Goal: Task Accomplishment & Management: Use online tool/utility

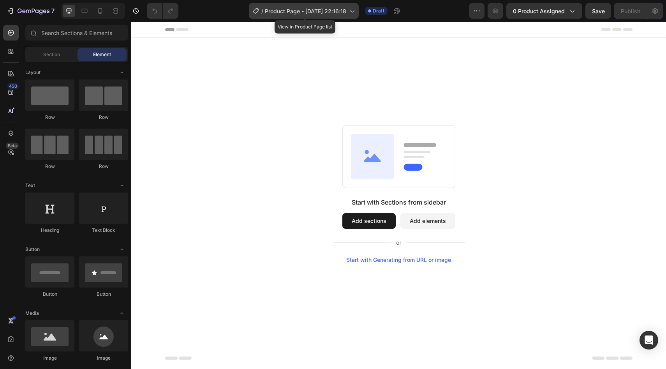
click at [322, 12] on span "Product Page - [DATE] 22:16:18" at bounding box center [305, 11] width 81 height 8
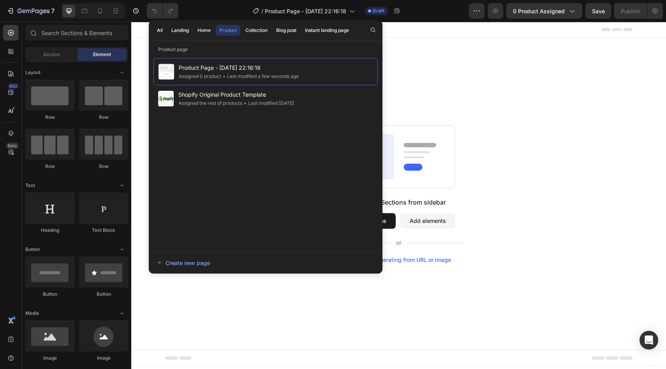
click at [422, 53] on div "Start with Sections from sidebar Add sections Add elements Start with Generatin…" at bounding box center [398, 194] width 535 height 312
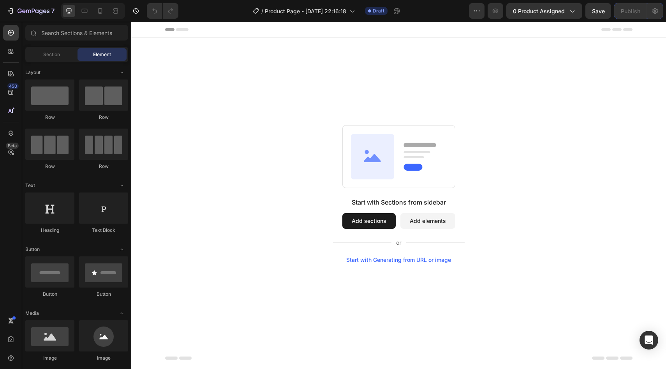
click at [362, 218] on button "Add sections" at bounding box center [368, 221] width 53 height 16
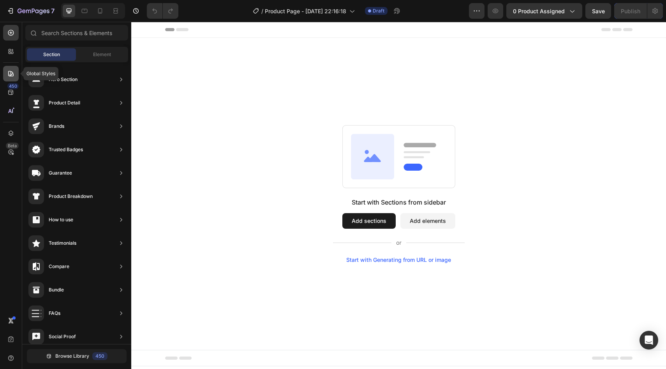
click at [7, 76] on icon at bounding box center [11, 74] width 8 height 8
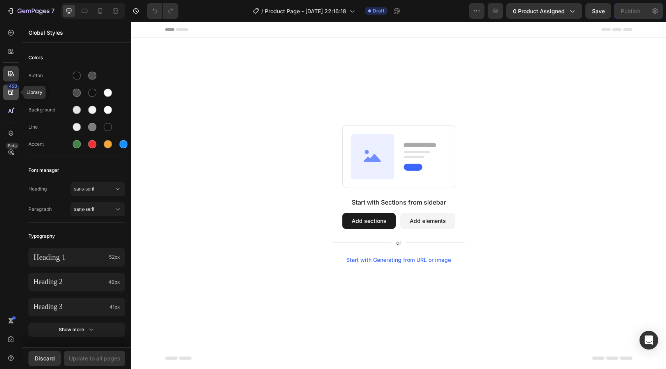
click at [10, 98] on div "450" at bounding box center [11, 92] width 16 height 16
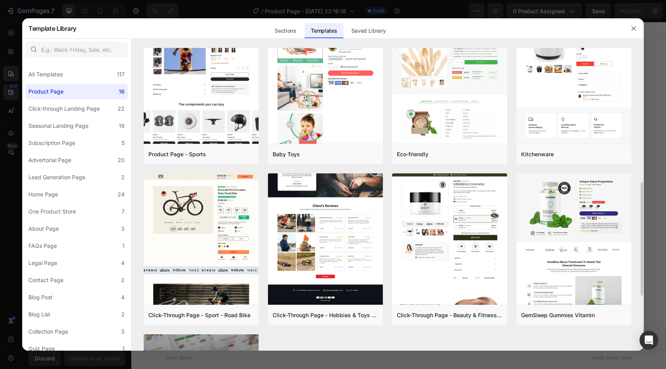
scroll to position [501, 0]
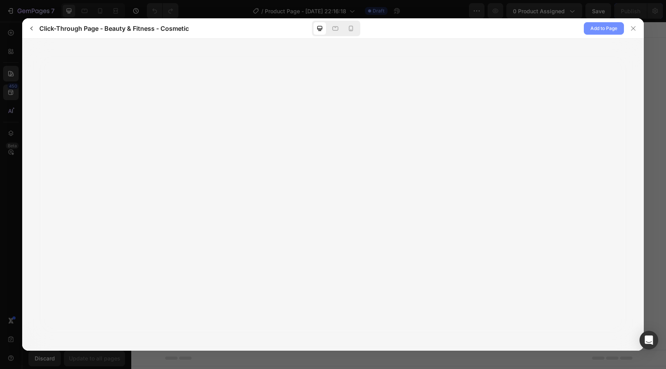
click at [603, 32] on span "Add to Page" at bounding box center [603, 28] width 27 height 9
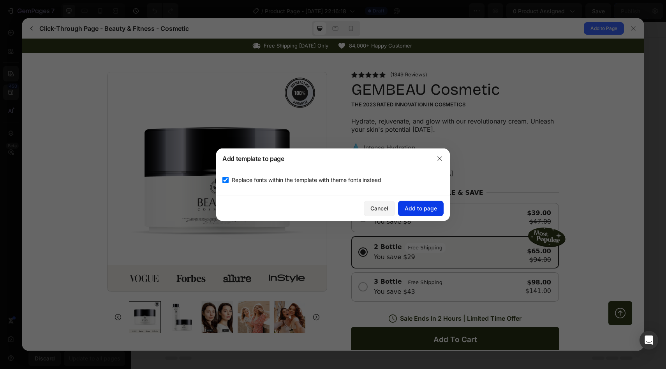
scroll to position [0, 0]
click at [429, 206] on div "Add to page" at bounding box center [420, 208] width 32 height 8
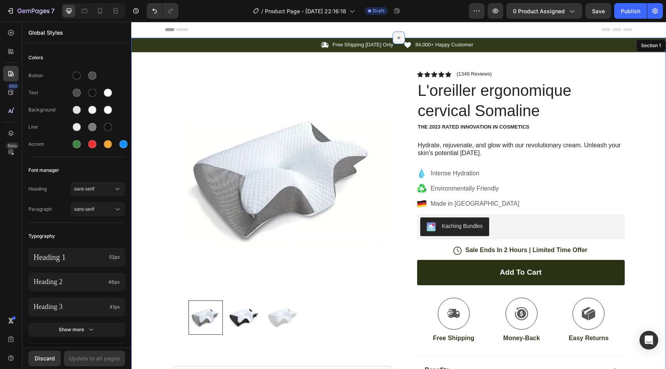
click at [394, 37] on div at bounding box center [398, 38] width 12 height 12
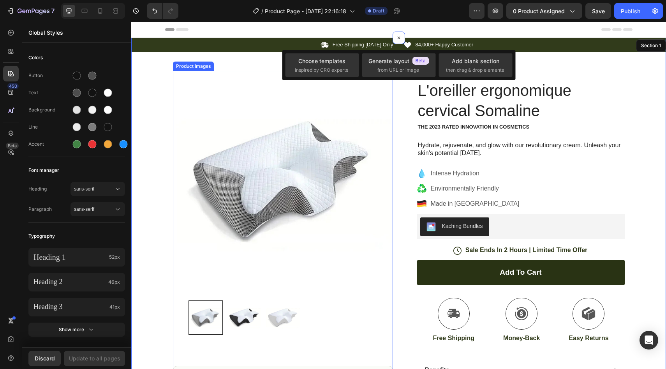
click at [237, 75] on img at bounding box center [283, 181] width 220 height 220
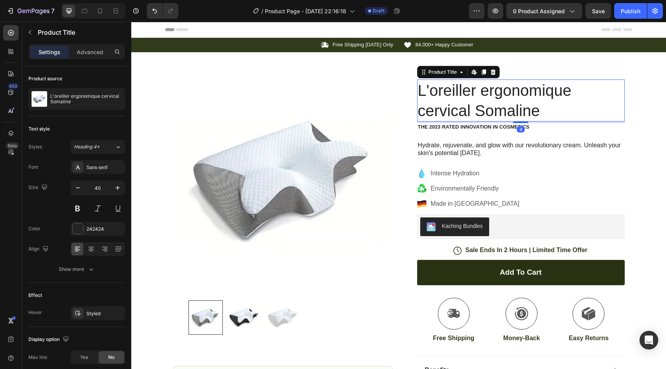
click at [564, 98] on h1 "L'oreiller ergonomique cervical Somaline" at bounding box center [520, 100] width 207 height 42
click at [87, 146] on span "Heading 4*" at bounding box center [87, 146] width 26 height 7
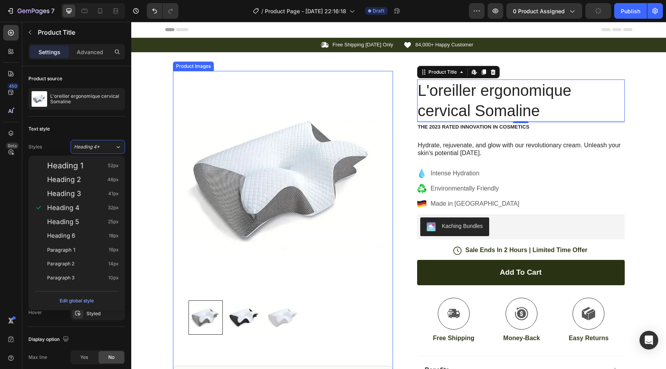
click at [274, 199] on img at bounding box center [283, 181] width 220 height 220
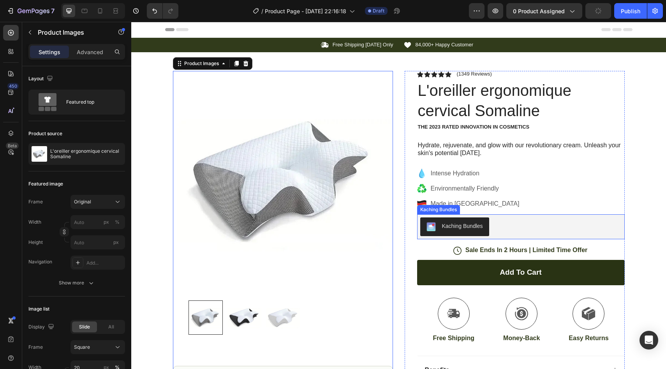
click at [497, 225] on div "Kaching Bundles" at bounding box center [520, 226] width 201 height 19
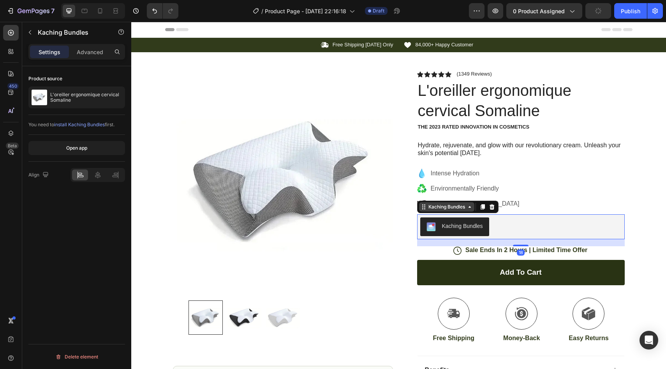
click at [443, 207] on div "Kaching Bundles" at bounding box center [447, 206] width 40 height 7
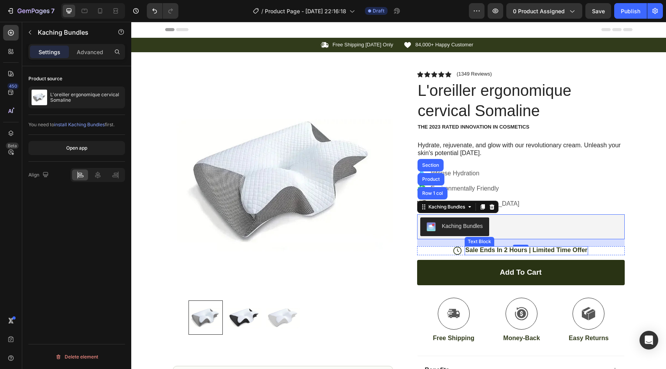
click at [518, 248] on p "Sale Ends In 2 Hours | Limited Time Offer" at bounding box center [526, 250] width 122 height 8
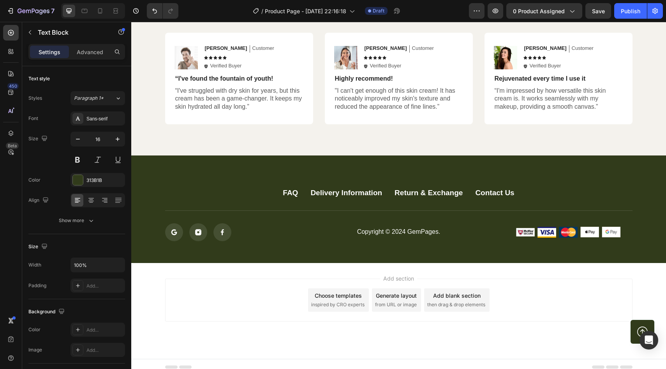
scroll to position [2073, 0]
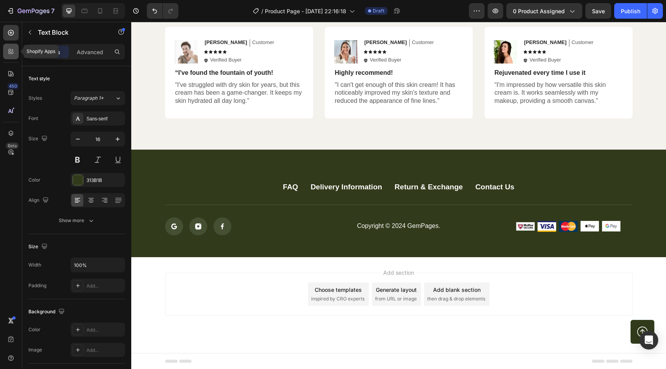
click at [7, 49] on icon at bounding box center [11, 51] width 8 height 8
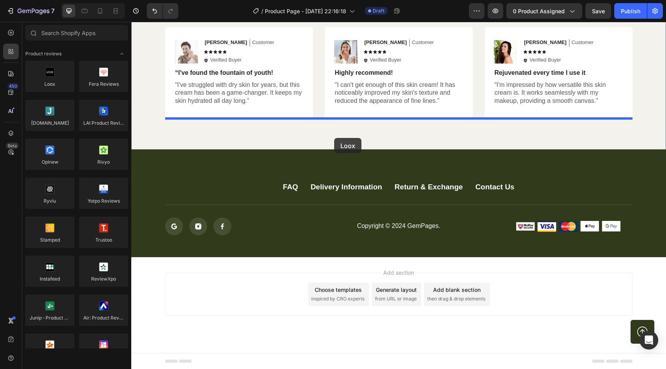
drag, startPoint x: 166, startPoint y: 107, endPoint x: 334, endPoint y: 137, distance: 170.9
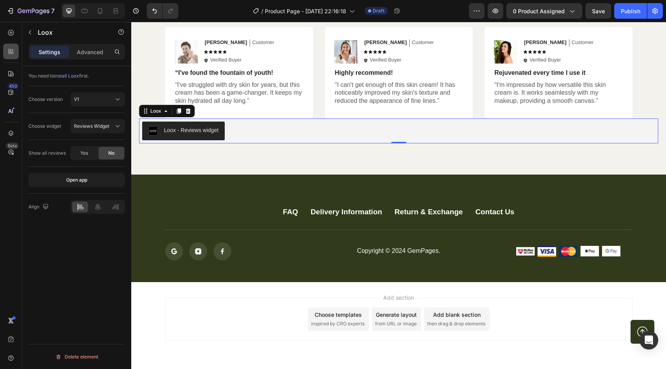
click at [5, 54] on div at bounding box center [11, 52] width 16 height 16
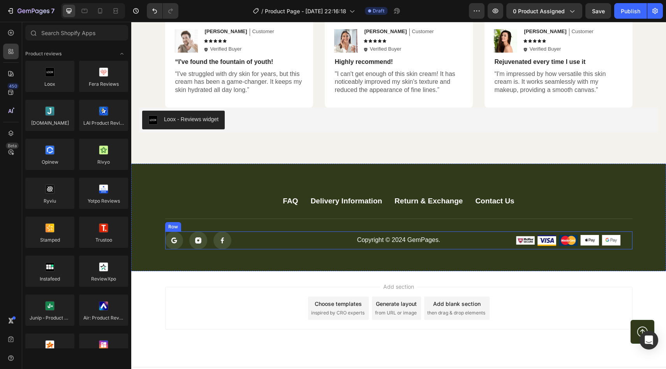
scroll to position [2098, 0]
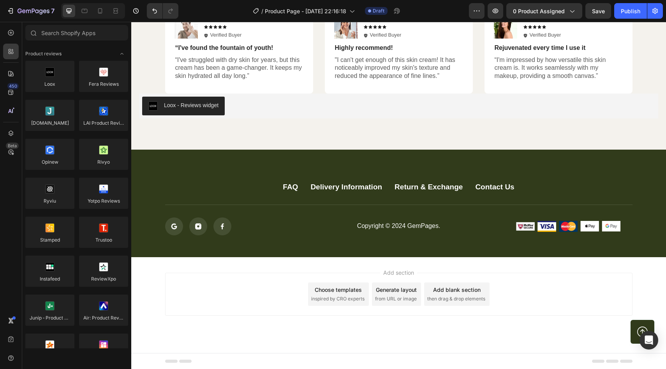
click at [289, 279] on div "Add section Choose templates inspired by CRO experts Generate layout from URL o…" at bounding box center [398, 294] width 467 height 43
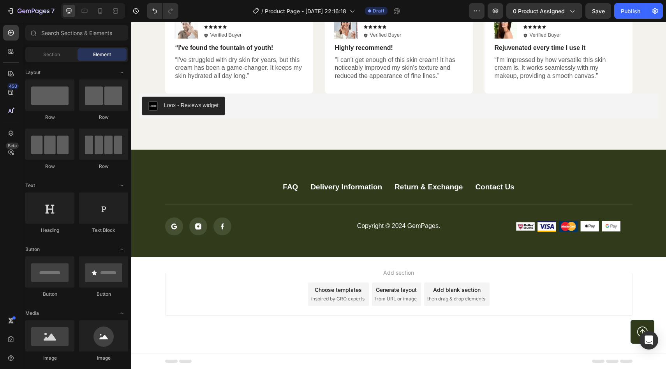
click at [272, 234] on div "Icon Icon Icon" at bounding box center [239, 226] width 148 height 18
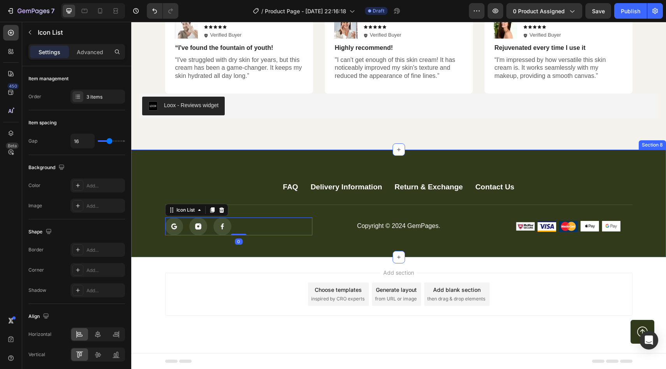
click at [256, 178] on div "FAQ Button Delivery Information Button Return & Exchange Button Contact Us Butt…" at bounding box center [398, 202] width 535 height 107
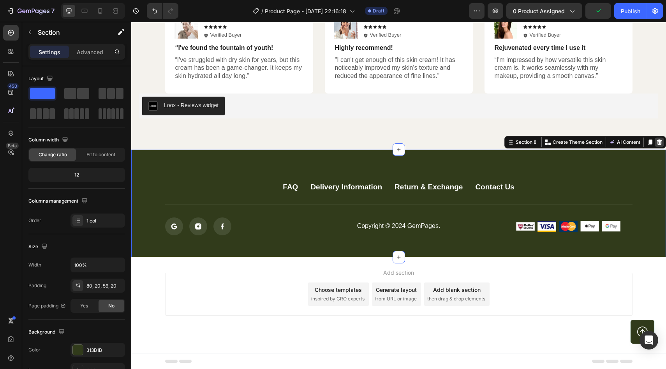
click at [658, 140] on icon at bounding box center [659, 141] width 5 height 5
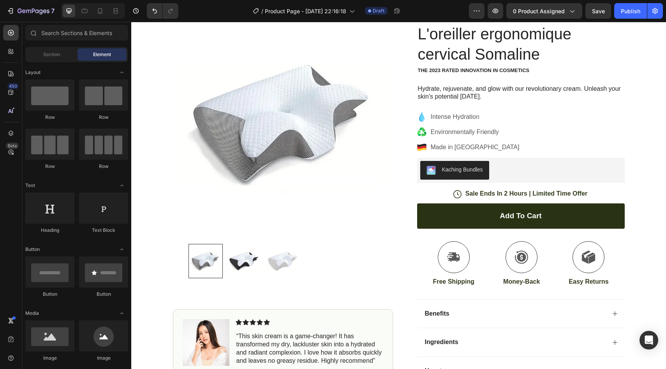
scroll to position [0, 0]
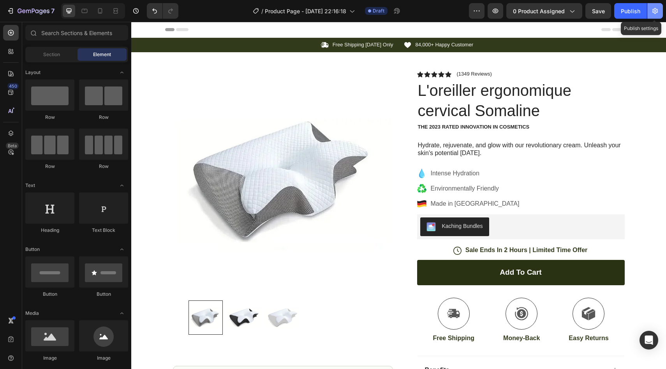
click at [656, 12] on icon "button" at bounding box center [655, 11] width 8 height 8
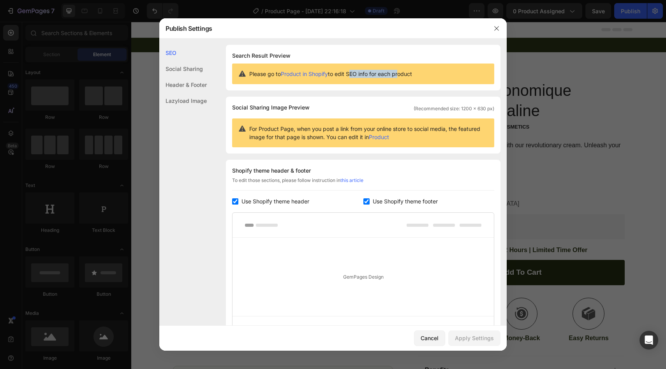
drag, startPoint x: 350, startPoint y: 72, endPoint x: 416, endPoint y: 76, distance: 65.9
click at [412, 76] on span "Please go to Product in Shopify to edit SEO info for each product" at bounding box center [330, 74] width 163 height 8
click at [416, 76] on div "Please go to Product in Shopify to edit SEO info for each product" at bounding box center [363, 73] width 262 height 21
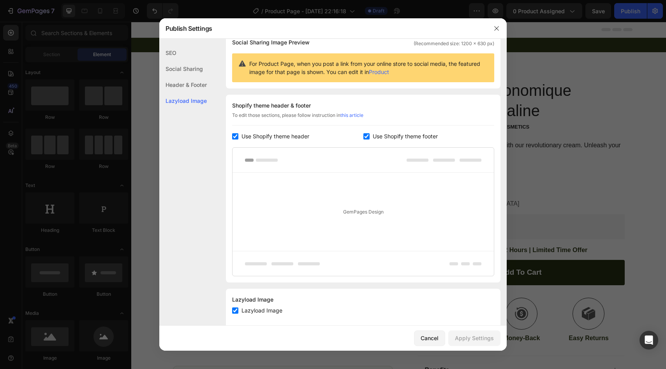
scroll to position [79, 0]
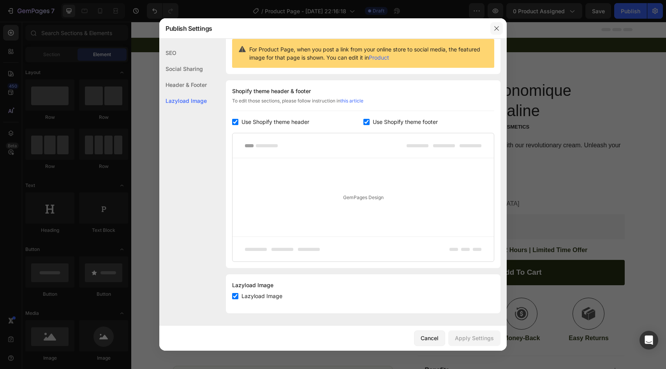
click at [497, 30] on icon "button" at bounding box center [496, 28] width 6 height 6
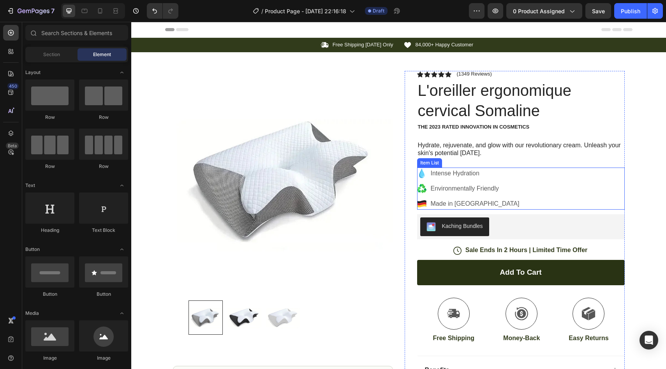
click at [513, 177] on div "Intense Hydration Environmentally Friendly Made in [GEOGRAPHIC_DATA]" at bounding box center [520, 188] width 207 height 42
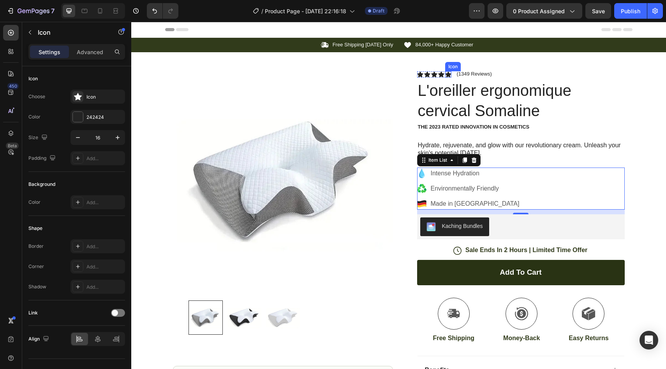
click at [447, 74] on div "Icon" at bounding box center [448, 74] width 6 height 6
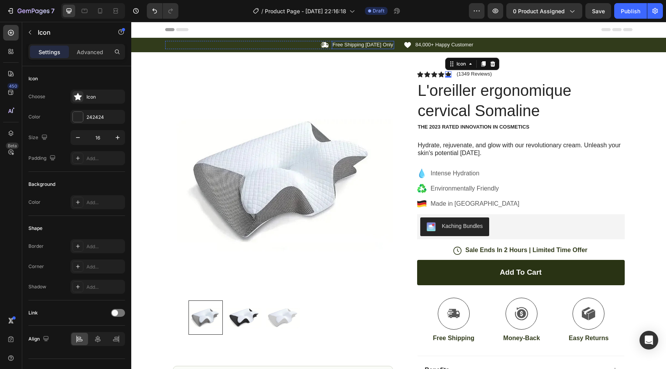
click at [348, 44] on p "Free Shipping [DATE] Only" at bounding box center [362, 45] width 61 height 7
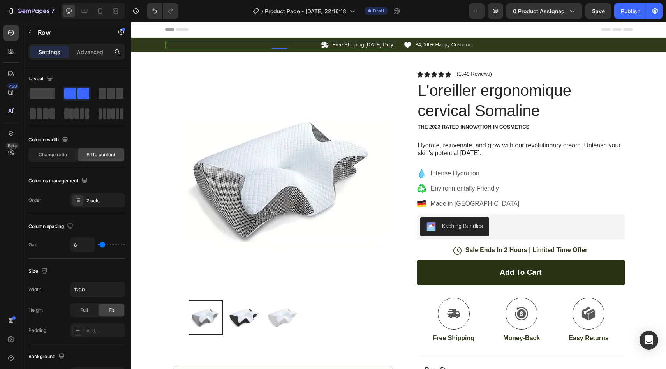
click at [279, 42] on div "Icon Free Shipping [DATE] Only Text Block Row 0" at bounding box center [279, 45] width 229 height 8
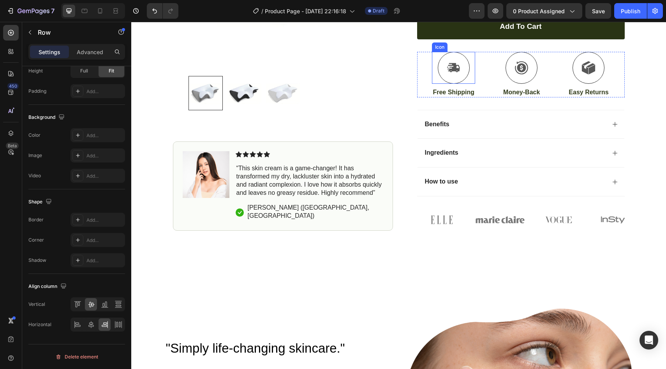
scroll to position [259, 0]
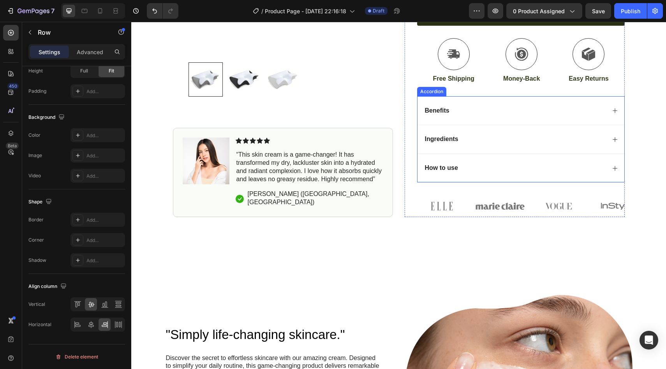
click at [475, 172] on div "How to use" at bounding box center [515, 168] width 182 height 11
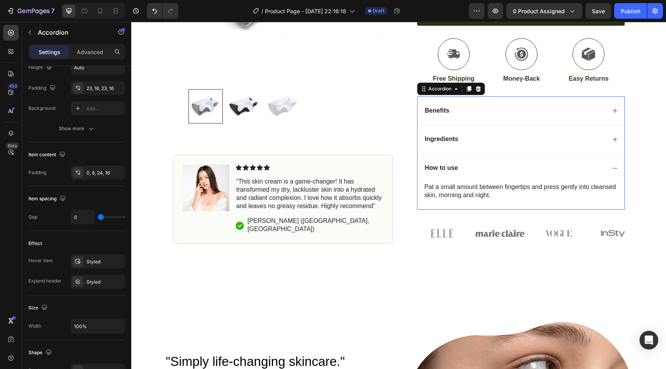
scroll to position [0, 0]
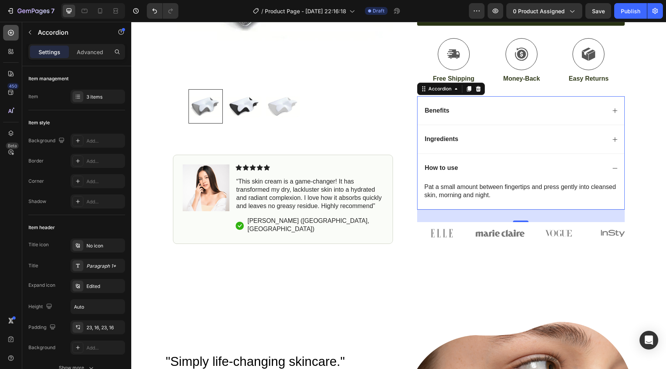
click at [10, 28] on div at bounding box center [11, 33] width 16 height 16
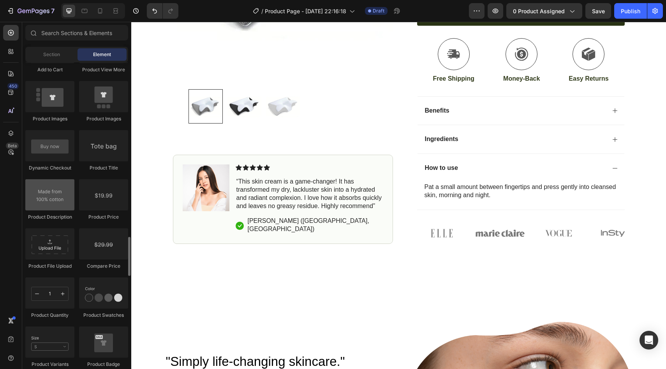
scroll to position [1220, 0]
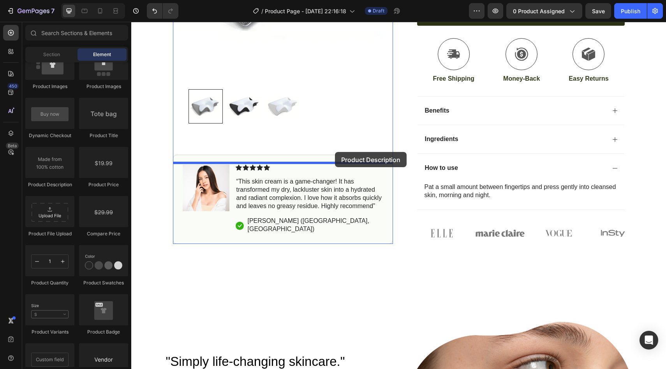
drag, startPoint x: 182, startPoint y: 187, endPoint x: 335, endPoint y: 152, distance: 157.0
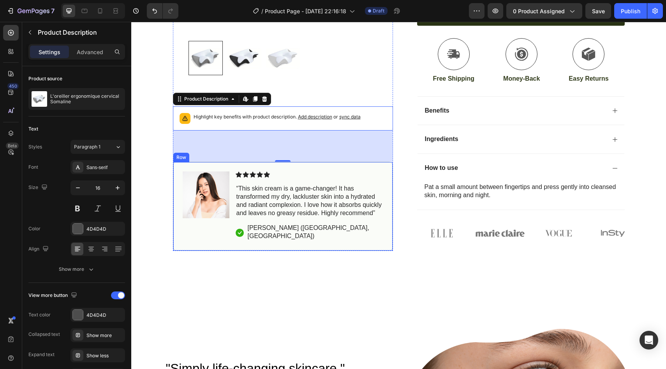
drag, startPoint x: 246, startPoint y: 144, endPoint x: 360, endPoint y: 215, distance: 134.2
click at [361, 216] on div "Product Images Highlight key benefits with product description. Add description…" at bounding box center [283, 31] width 220 height 439
click at [266, 102] on icon at bounding box center [264, 98] width 5 height 5
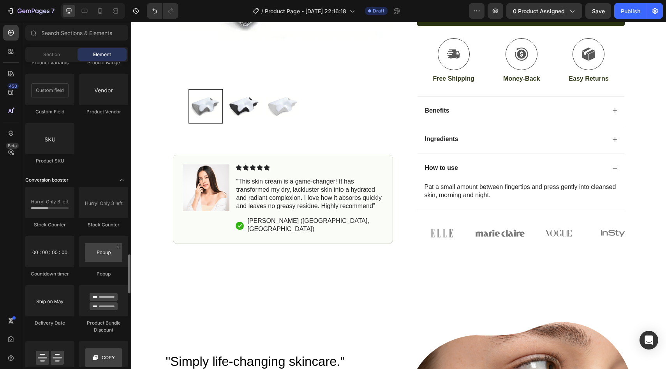
scroll to position [1489, 0]
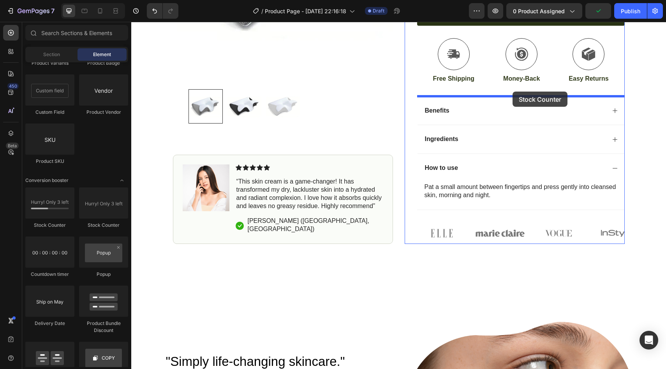
drag, startPoint x: 187, startPoint y: 222, endPoint x: 512, endPoint y: 91, distance: 350.4
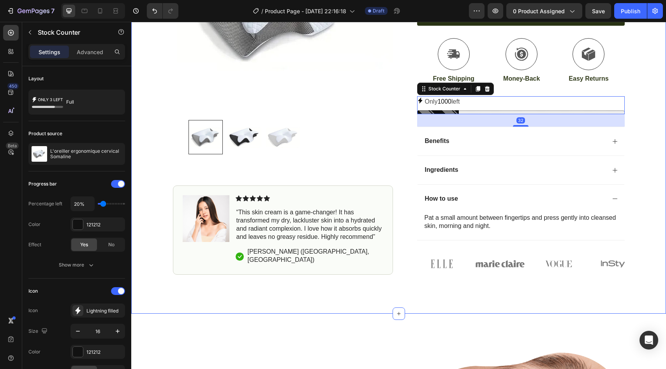
click at [395, 305] on div "Icon Free Shipping [DATE] Only Text Block Row Icon 84,000+ Happy Customer Text …" at bounding box center [398, 45] width 535 height 535
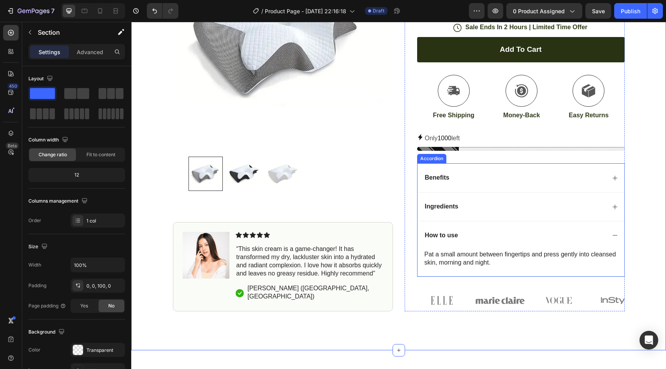
scroll to position [220, 0]
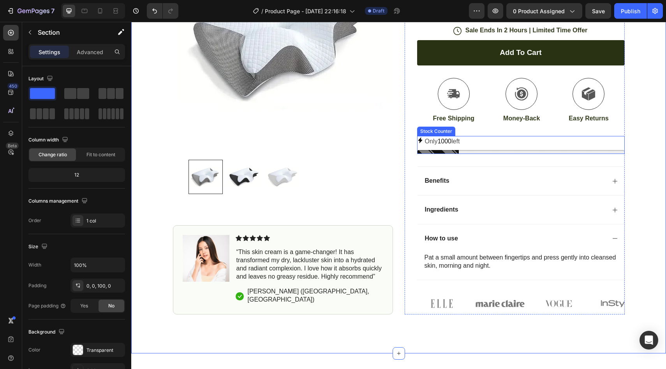
click at [443, 145] on p "Only 1000 left" at bounding box center [442, 141] width 35 height 11
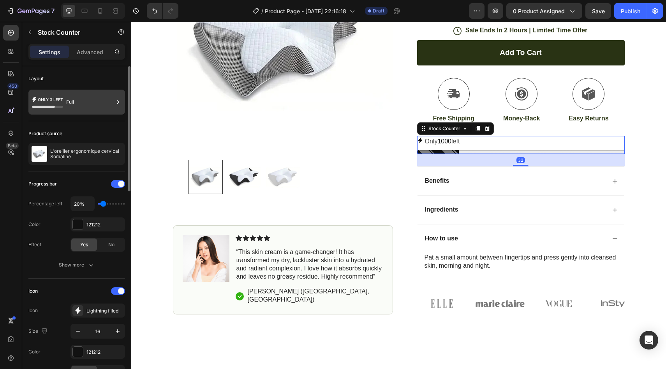
click at [79, 101] on div "Full" at bounding box center [89, 102] width 47 height 18
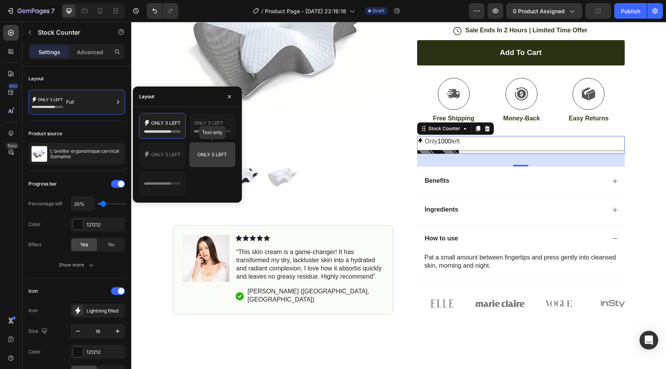
click at [207, 150] on icon at bounding box center [212, 155] width 37 height 16
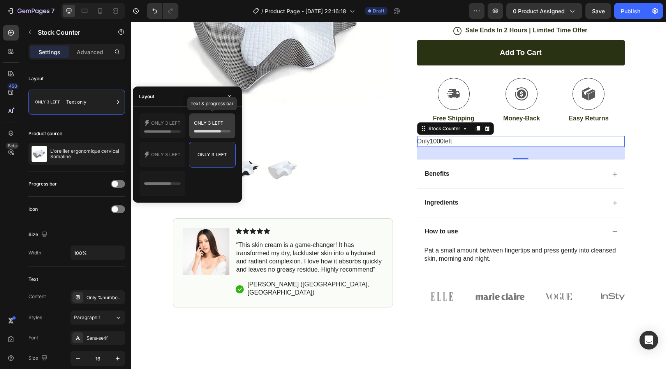
click at [207, 132] on icon at bounding box center [207, 131] width 27 height 2
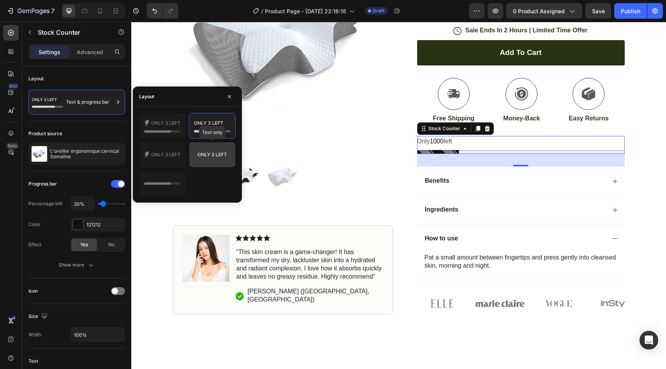
click at [211, 159] on icon at bounding box center [212, 155] width 37 height 16
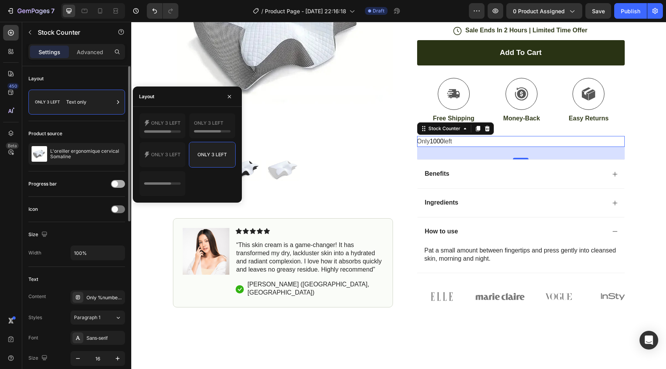
click at [119, 183] on div at bounding box center [118, 184] width 14 height 8
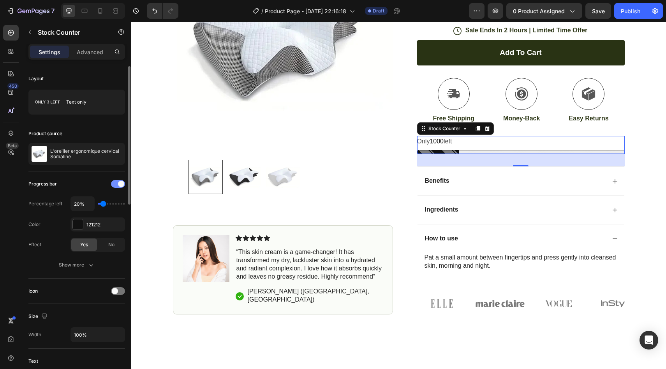
click at [119, 183] on span at bounding box center [121, 184] width 6 height 6
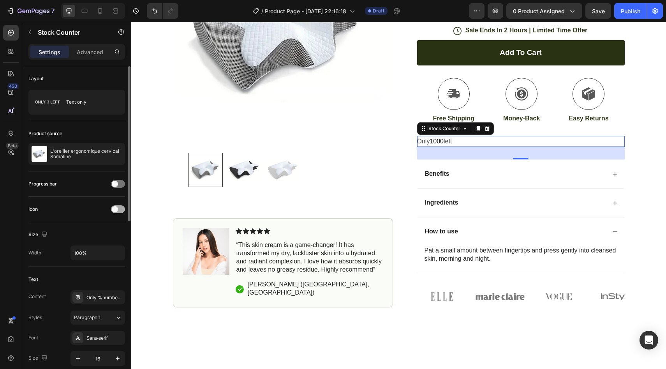
click at [114, 206] on span at bounding box center [115, 209] width 6 height 6
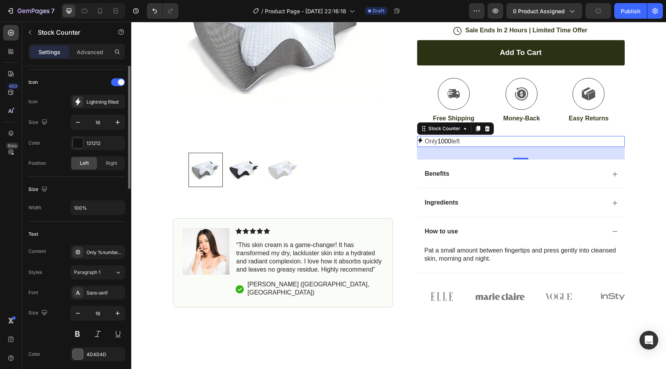
scroll to position [0, 0]
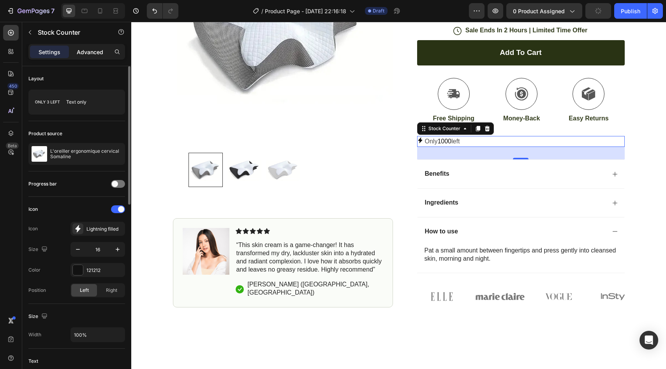
click at [96, 51] on p "Advanced" at bounding box center [90, 52] width 26 height 8
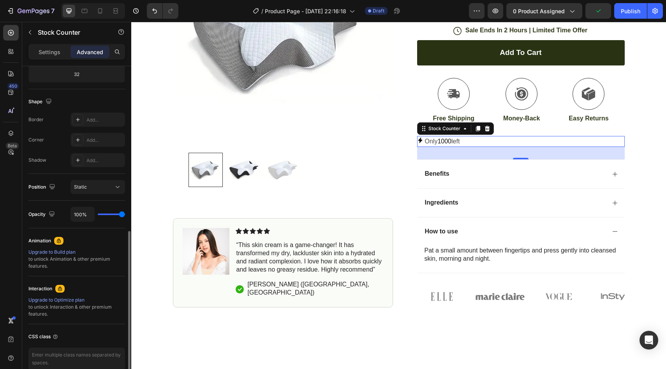
scroll to position [216, 0]
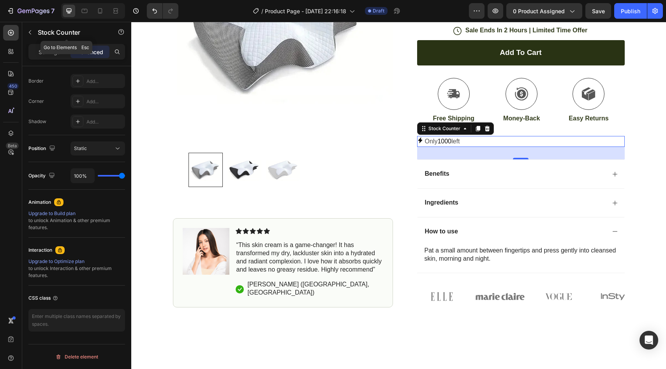
click at [48, 43] on div "Stock Counter" at bounding box center [66, 33] width 89 height 22
click at [34, 53] on div "Settings" at bounding box center [49, 52] width 39 height 12
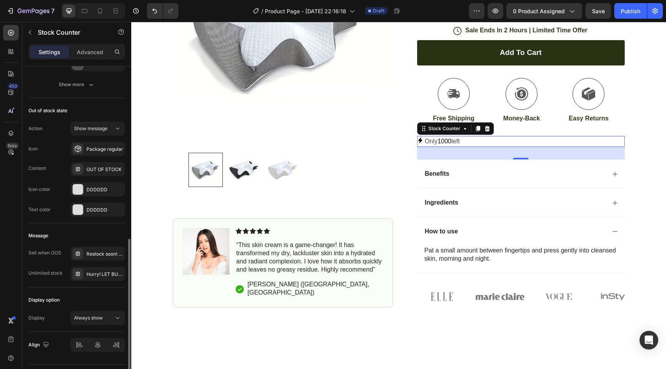
scroll to position [412, 0]
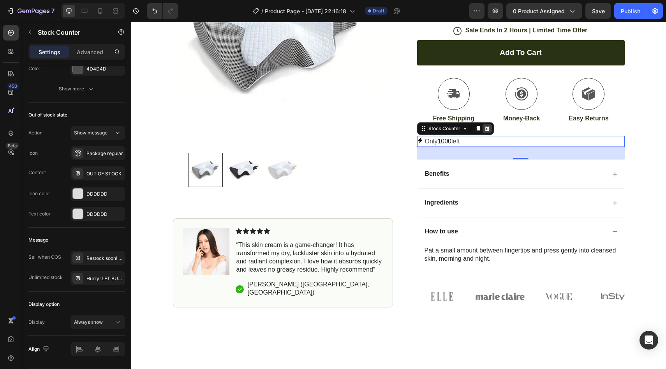
click at [486, 128] on icon at bounding box center [487, 128] width 6 height 6
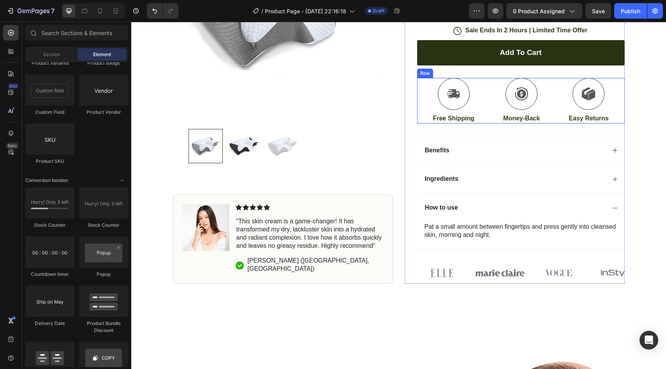
click at [473, 101] on div "Icon" at bounding box center [453, 94] width 43 height 32
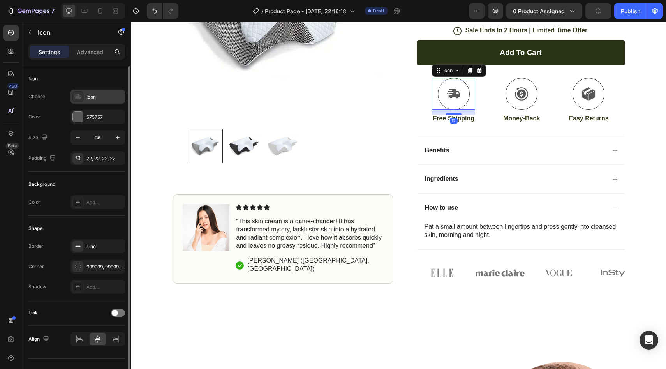
click at [93, 101] on div "Icon" at bounding box center [97, 97] width 55 height 14
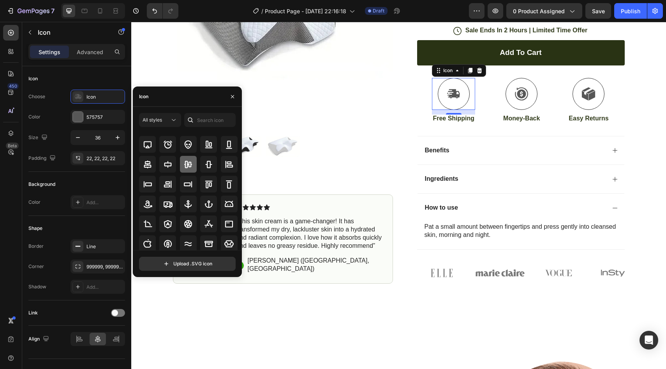
scroll to position [86, 0]
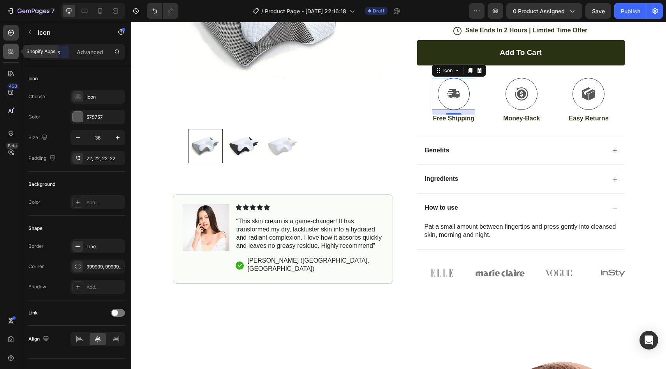
click at [8, 57] on div at bounding box center [11, 52] width 16 height 16
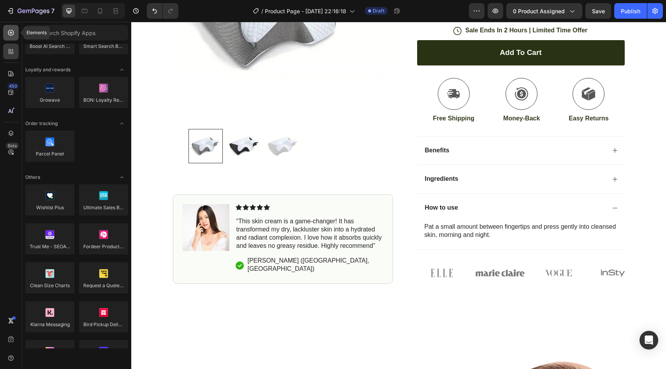
click at [8, 29] on icon at bounding box center [11, 33] width 8 height 8
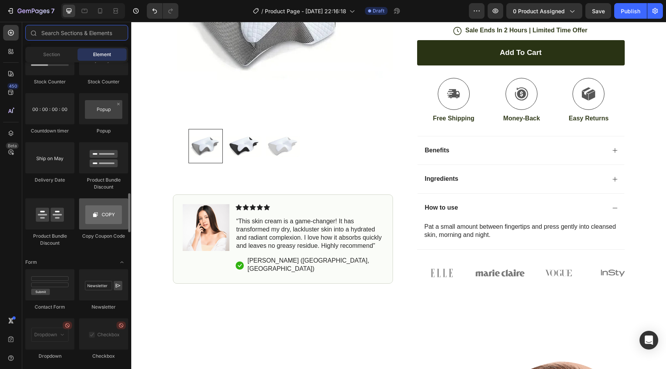
scroll to position [1544, 0]
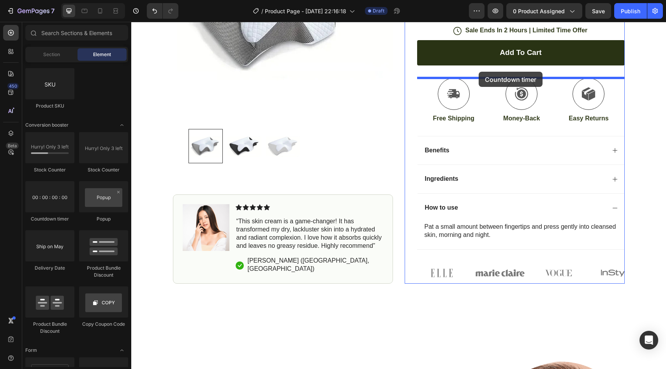
drag, startPoint x: 182, startPoint y: 222, endPoint x: 479, endPoint y: 72, distance: 333.2
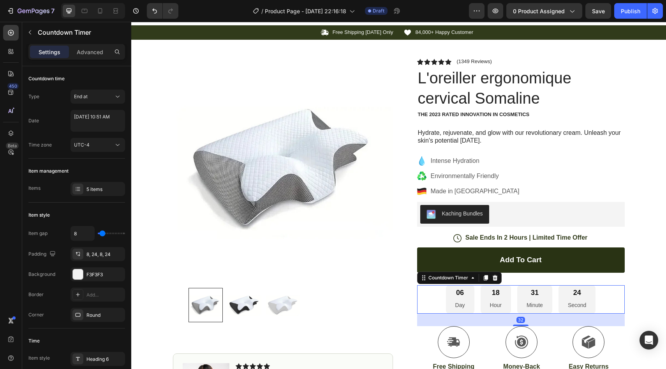
scroll to position [0, 0]
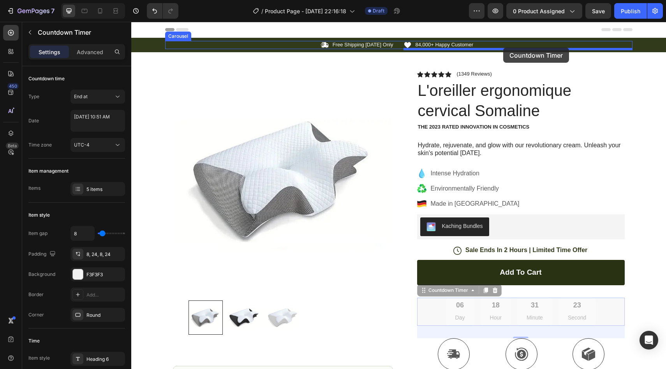
drag, startPoint x: 427, startPoint y: 292, endPoint x: 503, endPoint y: 47, distance: 256.3
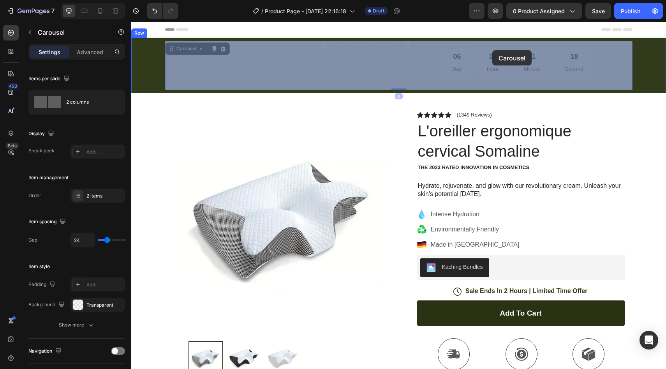
drag, startPoint x: 386, startPoint y: 67, endPoint x: 492, endPoint y: 50, distance: 107.6
drag, startPoint x: 175, startPoint y: 50, endPoint x: 466, endPoint y: 41, distance: 291.7
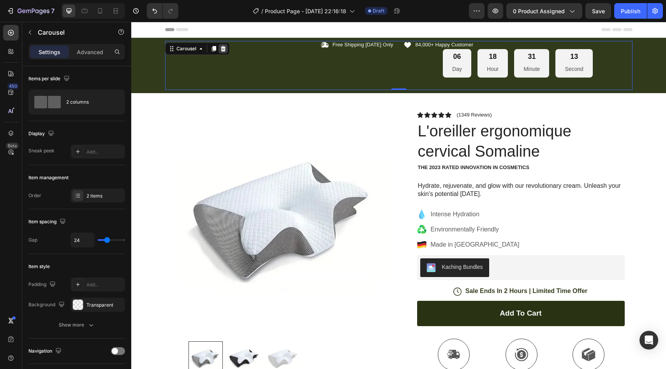
click at [227, 47] on div at bounding box center [222, 48] width 9 height 9
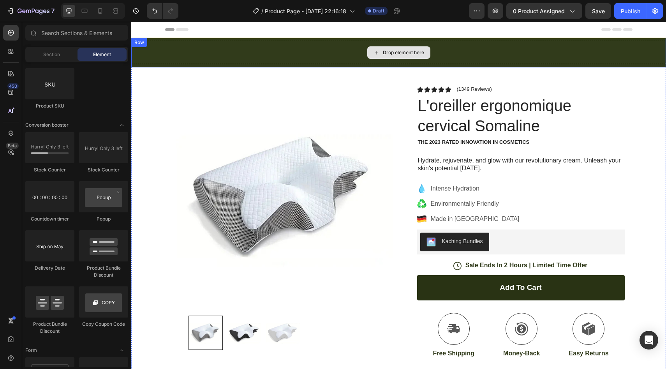
click at [390, 48] on div "Drop element here" at bounding box center [398, 52] width 63 height 12
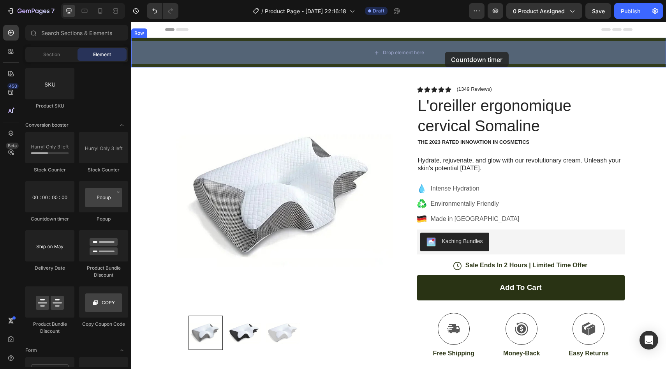
drag, startPoint x: 165, startPoint y: 220, endPoint x: 445, endPoint y: 52, distance: 326.2
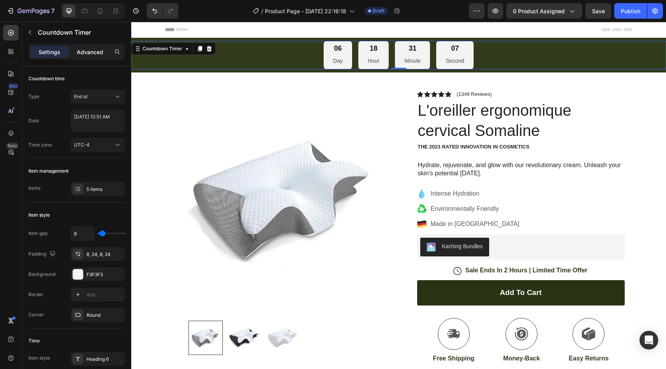
click at [84, 49] on p "Advanced" at bounding box center [90, 52] width 26 height 8
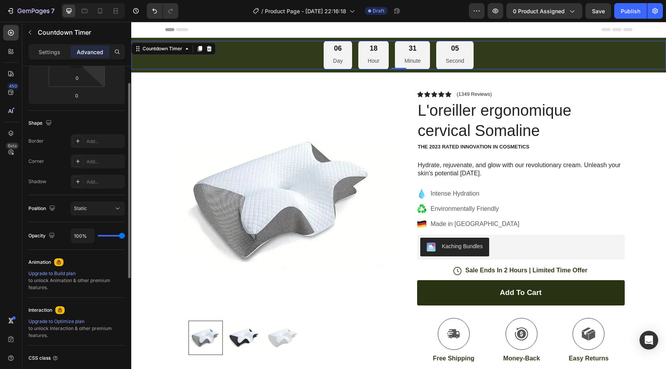
scroll to position [216, 0]
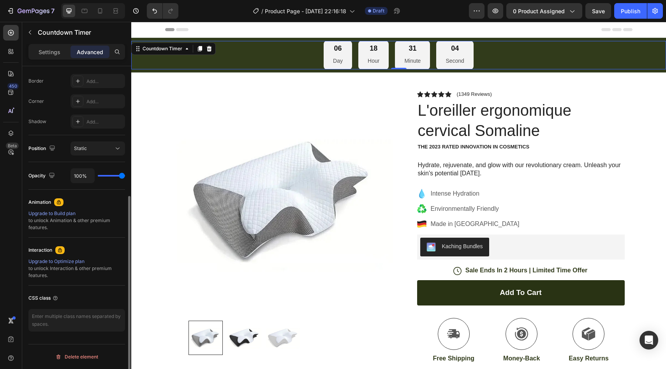
type input "0%"
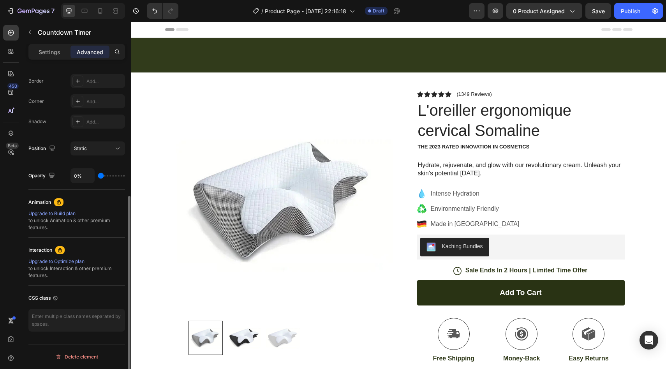
drag, startPoint x: 96, startPoint y: 175, endPoint x: 83, endPoint y: 175, distance: 12.8
type input "0"
click at [98, 175] on input "range" at bounding box center [111, 176] width 27 height 2
type input "0%"
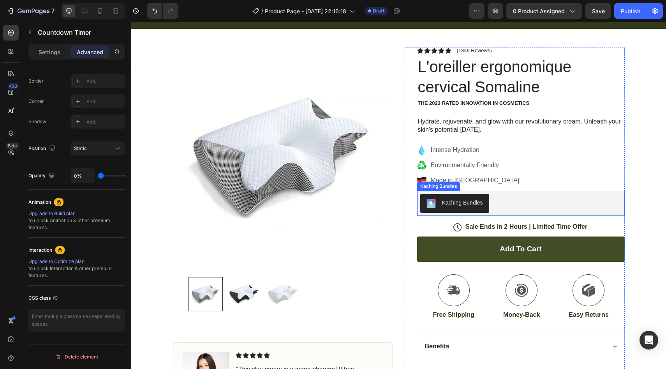
scroll to position [95, 0]
